Goal: Task Accomplishment & Management: Use online tool/utility

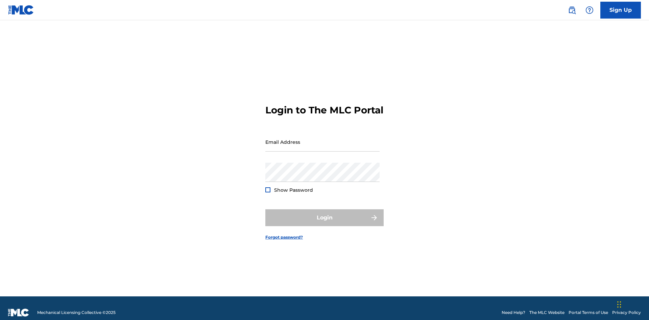
scroll to position [9, 0]
click at [322, 139] on input "Email Address" at bounding box center [322, 141] width 114 height 19
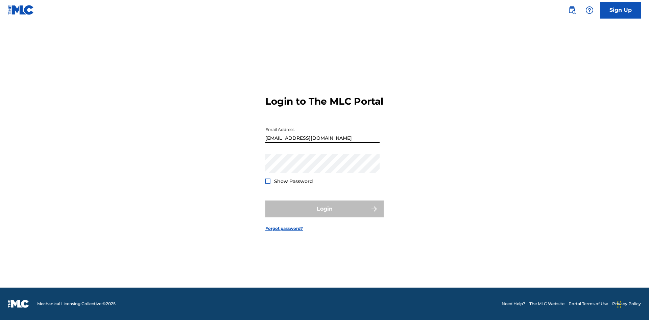
type input "[EMAIL_ADDRESS][DOMAIN_NAME]"
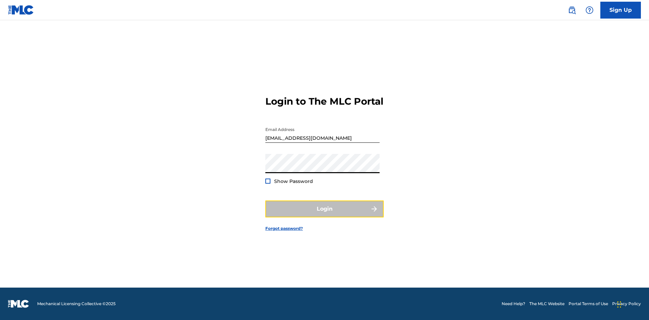
click at [324, 215] on button "Login" at bounding box center [324, 209] width 118 height 17
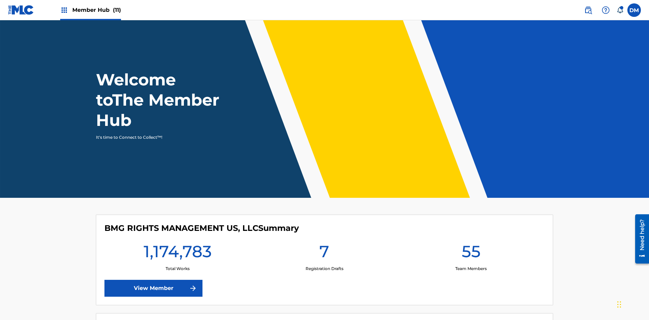
scroll to position [29, 0]
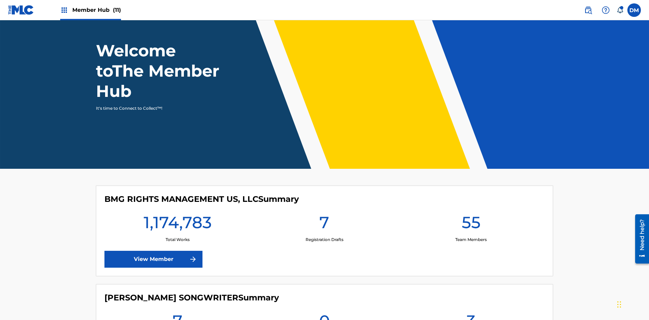
click at [90, 10] on span "Member Hub (11)" at bounding box center [96, 10] width 49 height 8
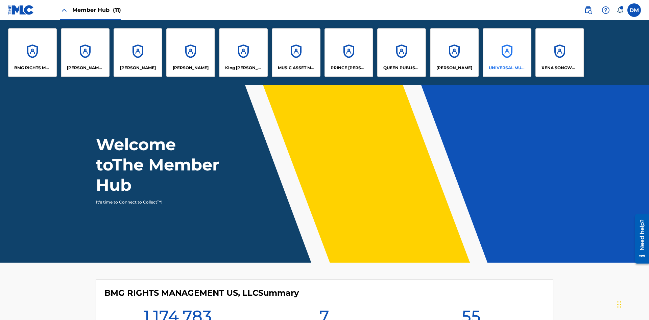
click at [507, 68] on p "UNIVERSAL MUSIC PUB GROUP" at bounding box center [507, 68] width 37 height 6
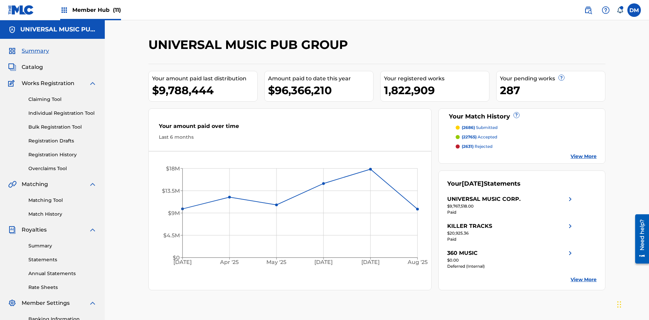
scroll to position [99, 0]
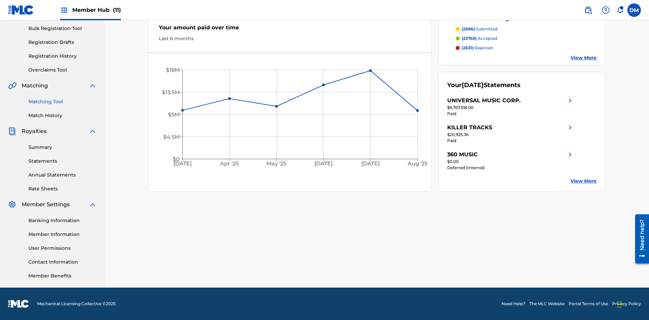
click at [63, 102] on link "Matching Tool" at bounding box center [62, 101] width 68 height 7
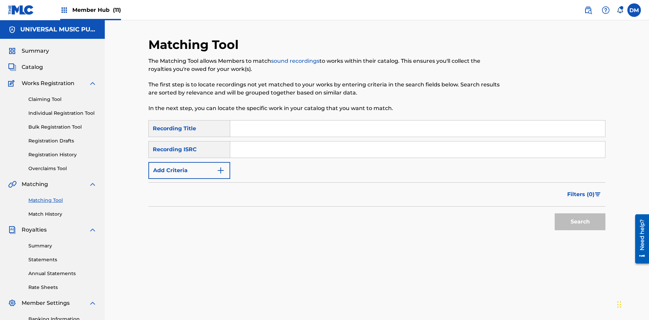
click at [417, 142] on input "Search Form" at bounding box center [417, 150] width 375 height 16
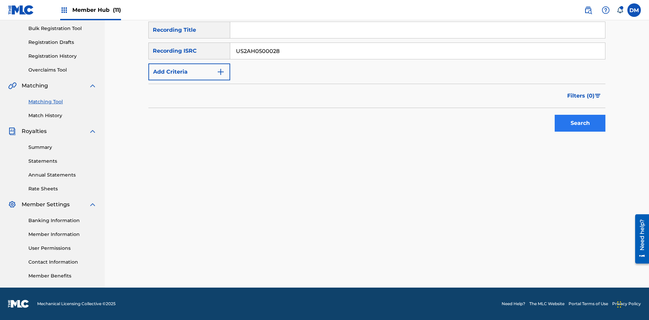
type input "US2AH0500028"
click at [580, 123] on button "Search" at bounding box center [580, 123] width 51 height 17
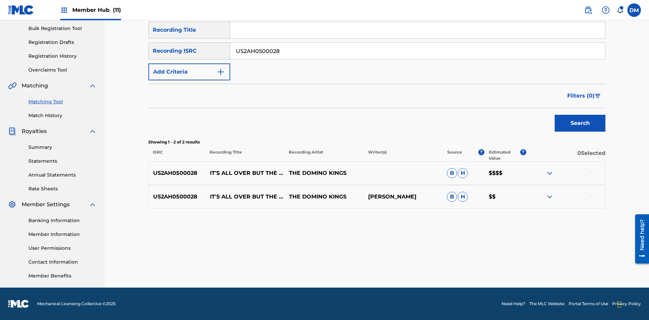
click at [417, 51] on input "US2AH0500028" at bounding box center [417, 51] width 375 height 16
type input "QZMEN2187405"
click at [580, 123] on button "Search" at bounding box center [580, 123] width 51 height 17
click at [549, 197] on img at bounding box center [549, 197] width 8 height 8
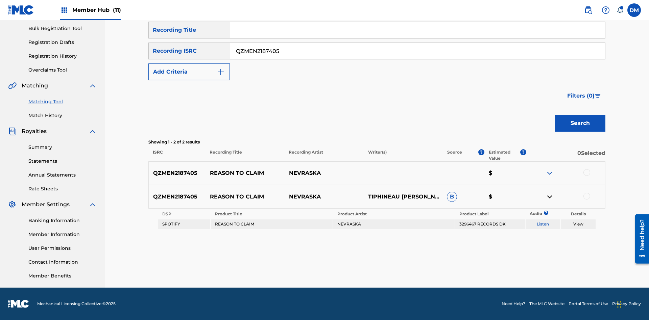
click at [542, 224] on link "Listen" at bounding box center [543, 224] width 12 height 5
click at [578, 224] on link "View" at bounding box center [578, 224] width 10 height 5
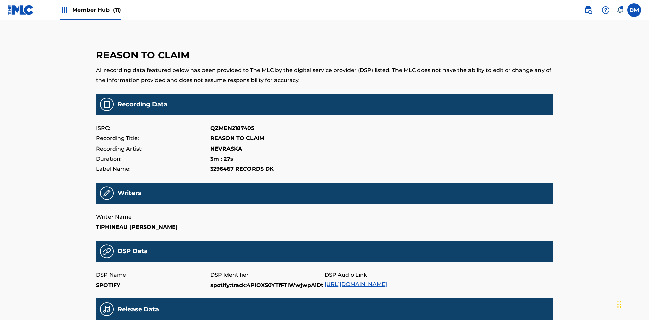
scroll to position [124, 0]
